Goal: Task Accomplishment & Management: Use online tool/utility

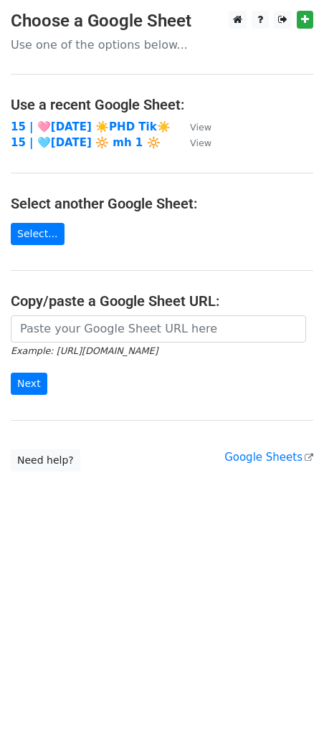
click at [93, 133] on td "15 | 🩷AUG 15 ☀️PHD Tik☀️" at bounding box center [93, 127] width 165 height 16
click at [87, 125] on strong "15 | 🩷AUG 15 ☀️PHD Tik☀️" at bounding box center [91, 126] width 160 height 13
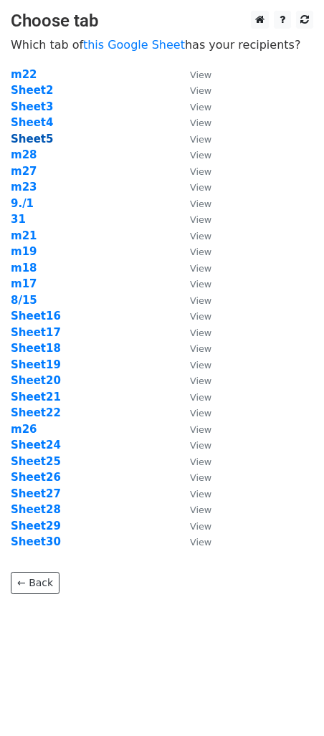
click at [43, 138] on strong "Sheet5" at bounding box center [32, 139] width 42 height 13
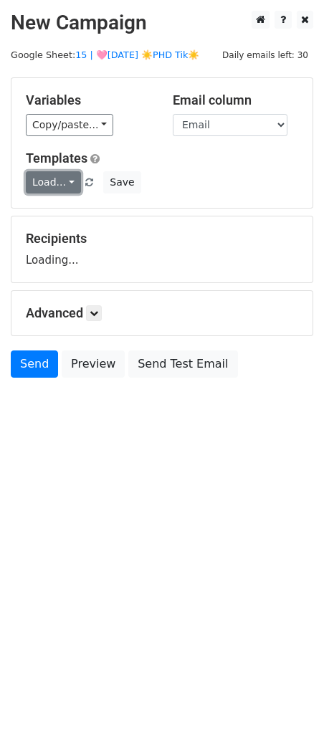
click at [38, 177] on link "Load..." at bounding box center [53, 182] width 55 height 22
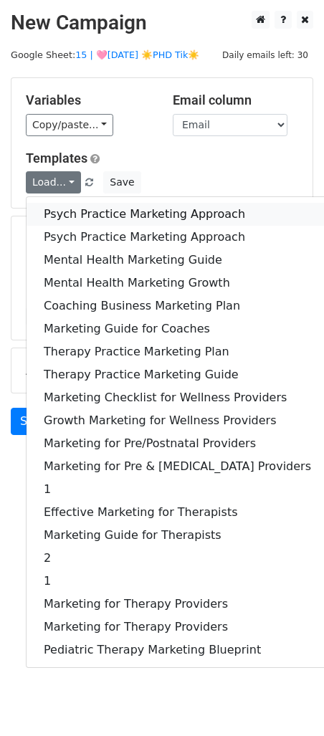
click at [62, 212] on link "Psych Practice Marketing Approach" at bounding box center [178, 214] width 302 height 23
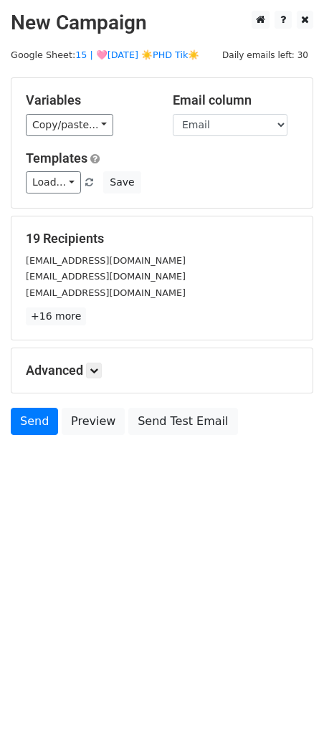
click at [105, 366] on h5 "Advanced" at bounding box center [162, 371] width 272 height 16
click at [96, 376] on link at bounding box center [94, 371] width 16 height 16
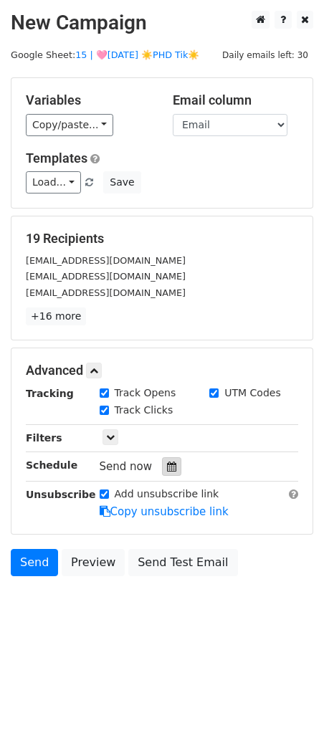
click at [171, 473] on div at bounding box center [171, 466] width 19 height 19
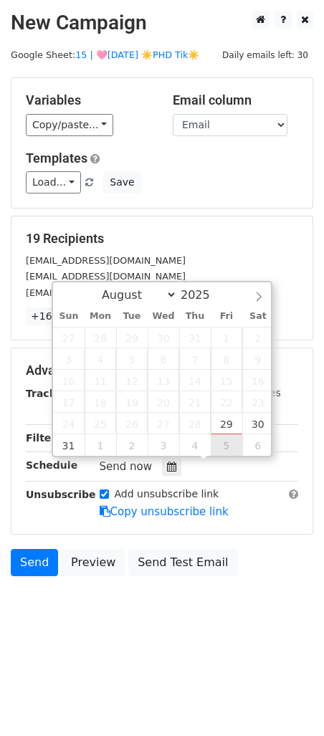
type input "2025-09-05 12:00"
select select "8"
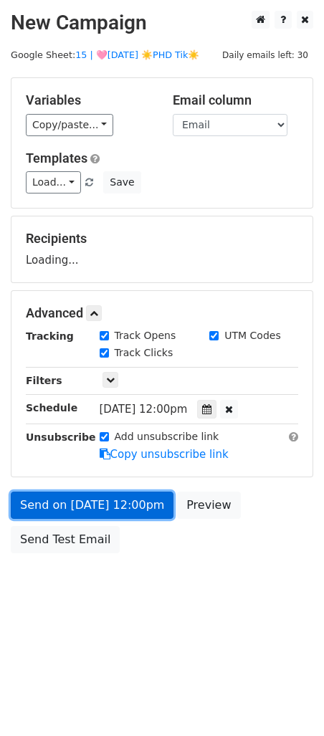
click at [132, 516] on link "Send on Sep 5 at 12:00pm" at bounding box center [92, 505] width 163 height 27
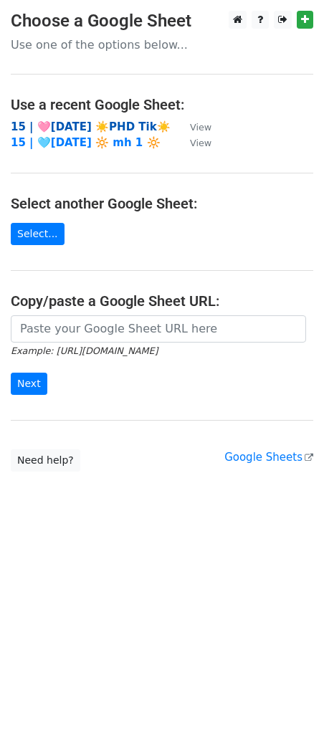
click at [75, 128] on strong "15 | 🩷AUG 15 ☀️PHD Tik☀️" at bounding box center [91, 126] width 160 height 13
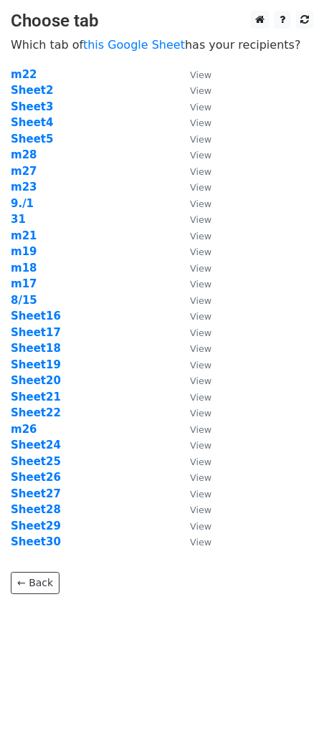
click at [171, 307] on td "8/15" at bounding box center [93, 301] width 165 height 16
